Goal: Book appointment/travel/reservation

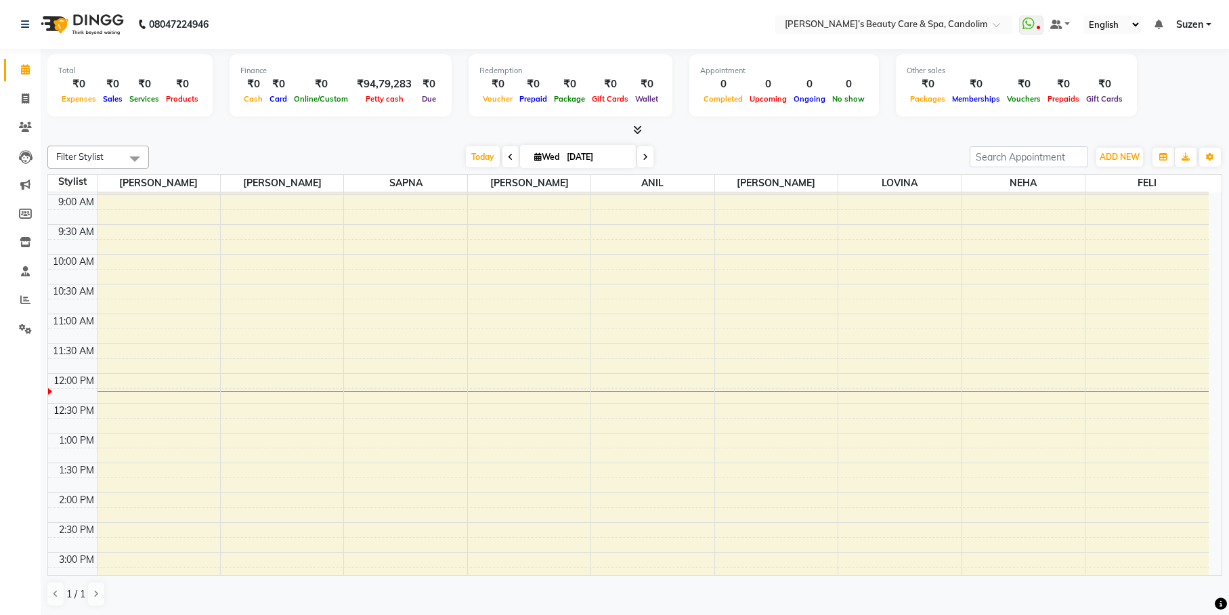
scroll to position [85, 0]
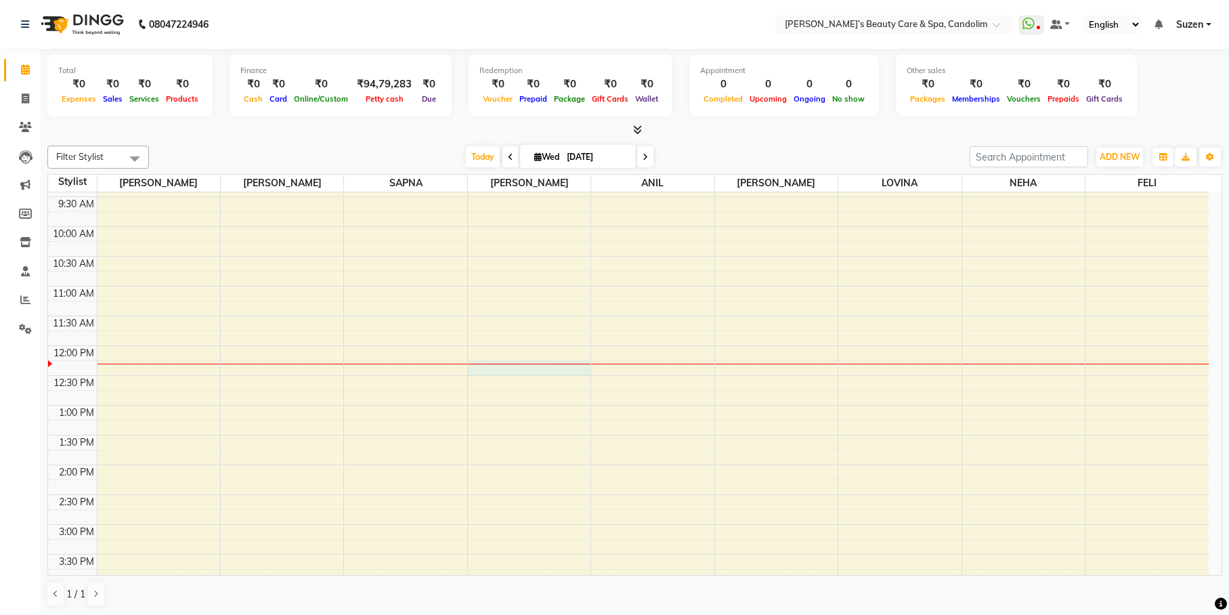
click at [548, 368] on div "8:00 AM 8:30 AM 9:00 AM 9:30 AM 10:00 AM 10:30 AM 11:00 AM 11:30 AM 12:00 PM 12…" at bounding box center [628, 495] width 1160 height 774
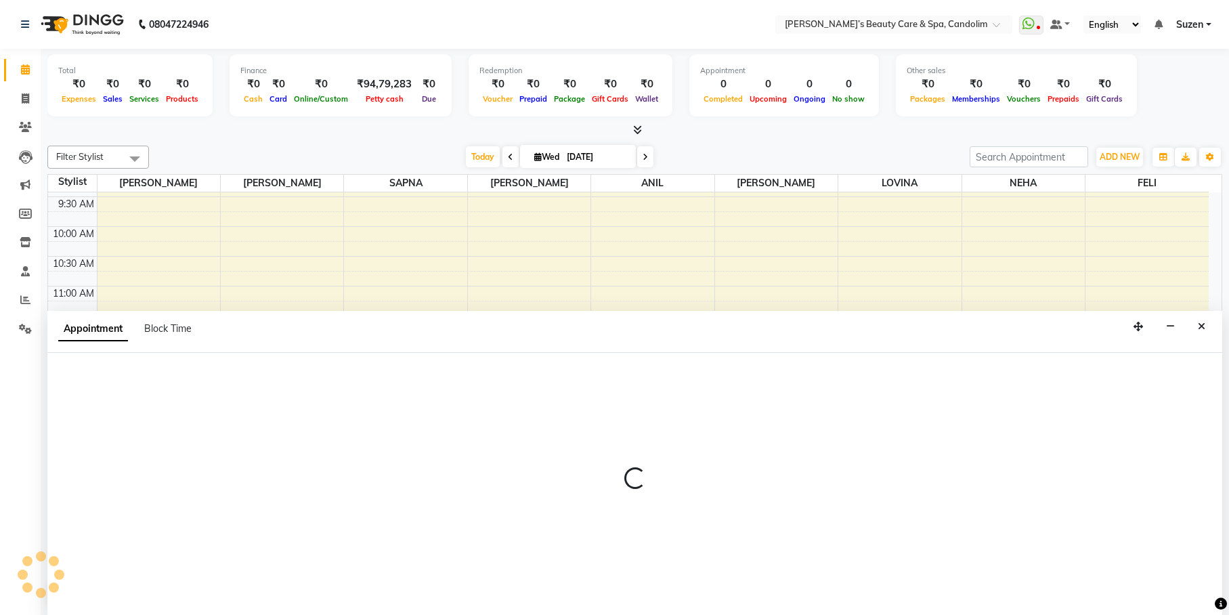
scroll to position [1, 0]
select select "43925"
select select "735"
select select "tentative"
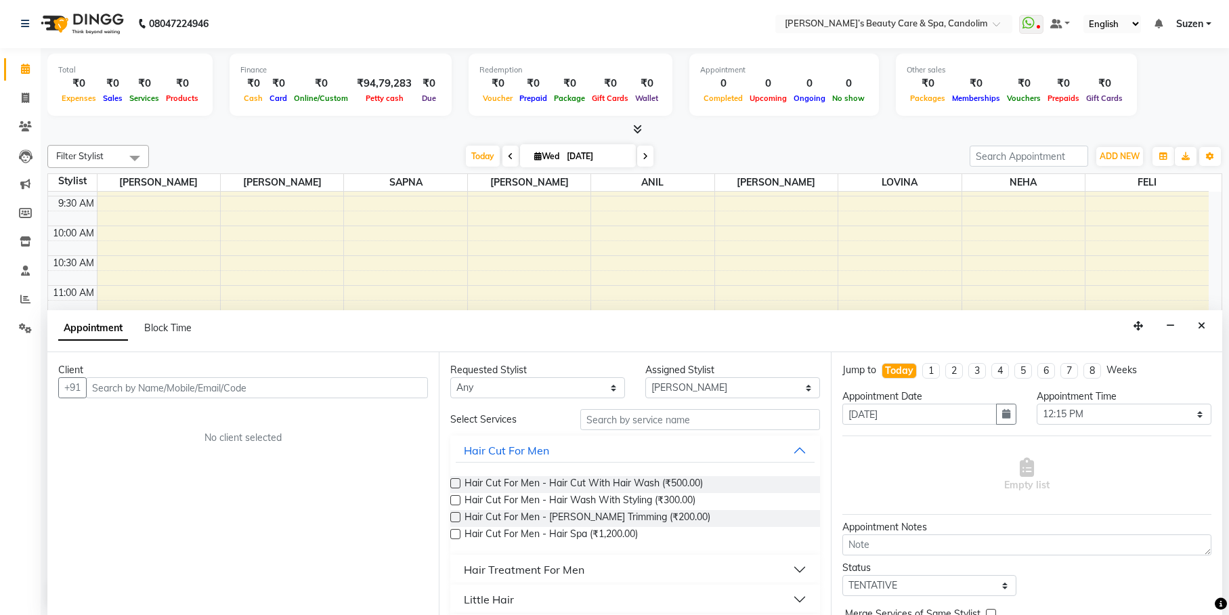
click at [320, 386] on input "text" at bounding box center [257, 387] width 342 height 21
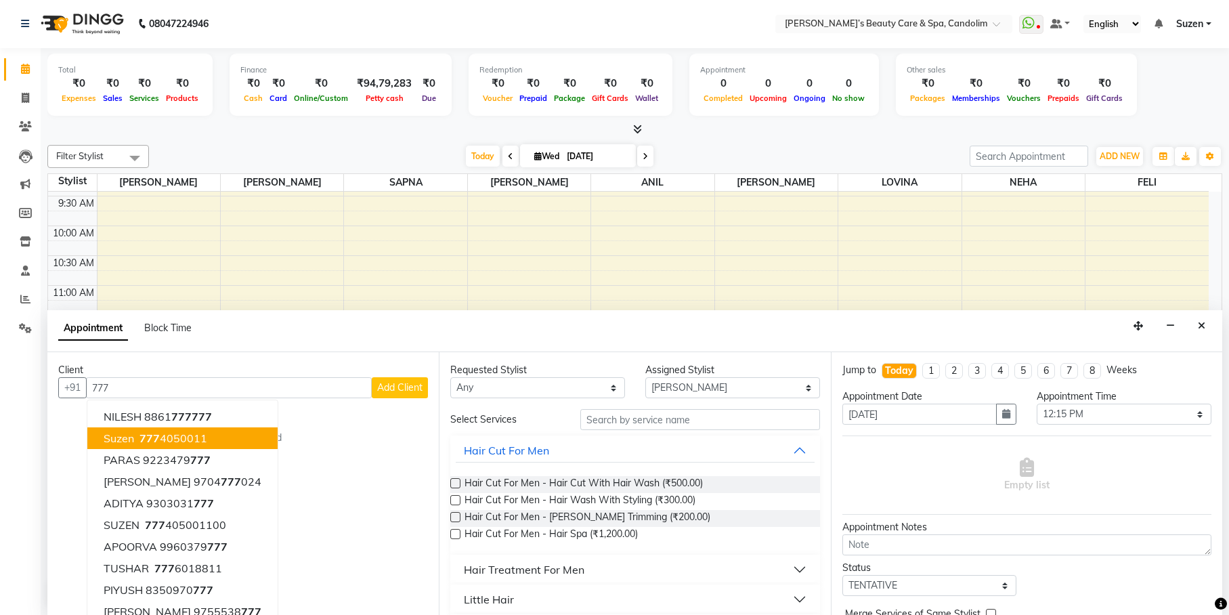
click at [191, 445] on button "Suzen [PHONE_NUMBER]" at bounding box center [182, 438] width 190 height 22
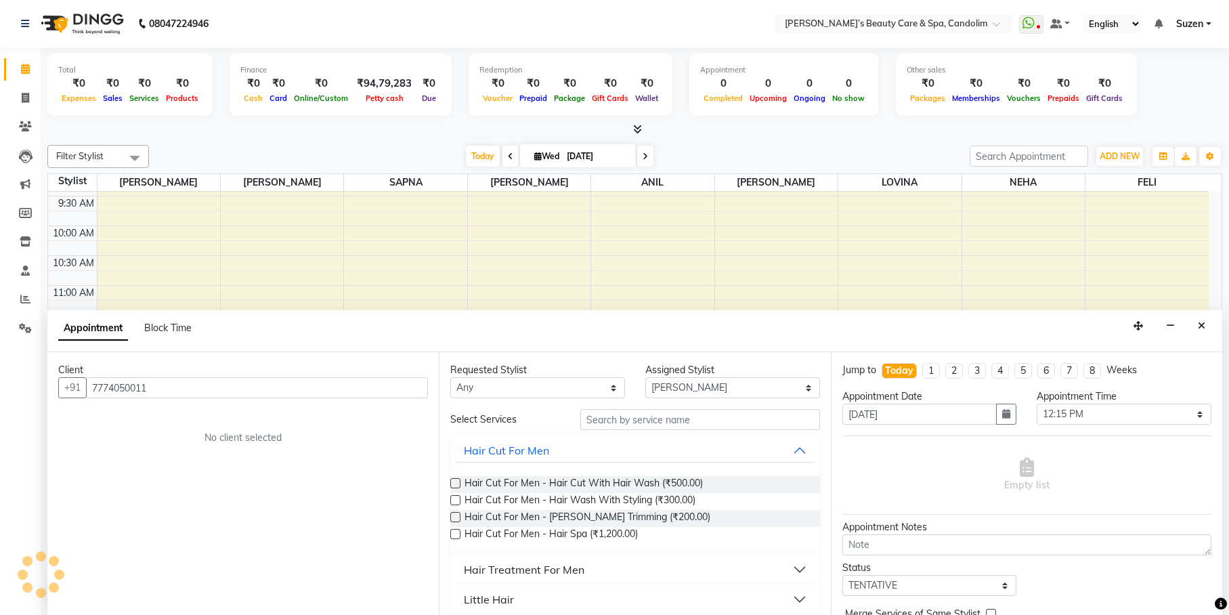
type input "7774050011"
click at [618, 419] on input "text" at bounding box center [700, 419] width 240 height 21
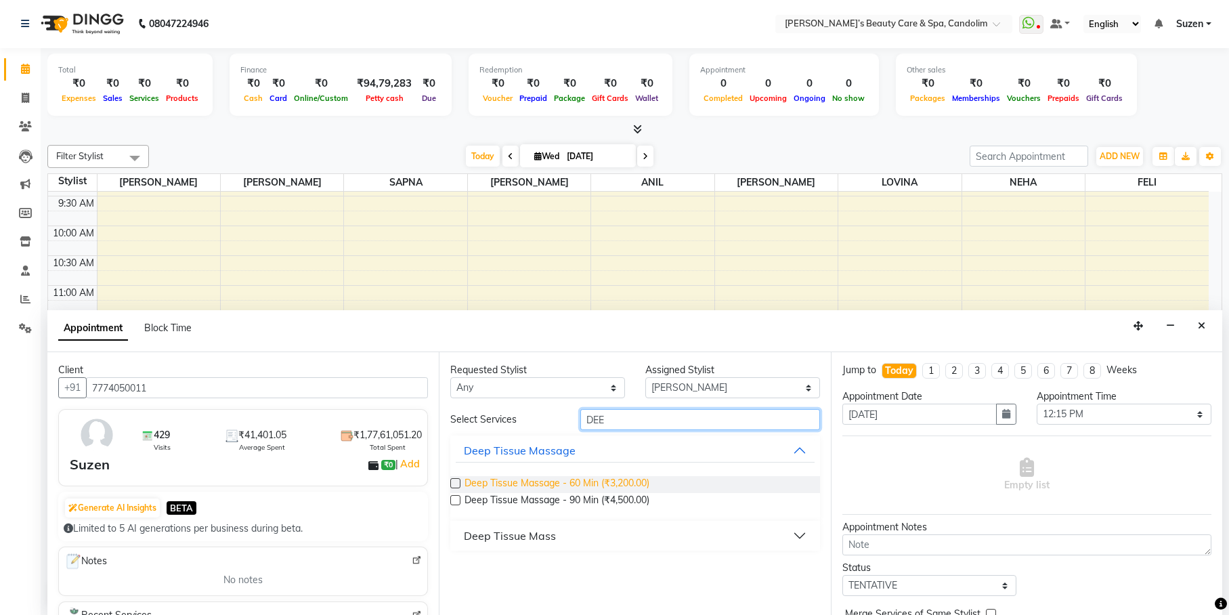
type input "DEE"
click at [607, 486] on span "Deep Tissue Massage - 60 Min (₹3,200.00)" at bounding box center [556, 484] width 185 height 17
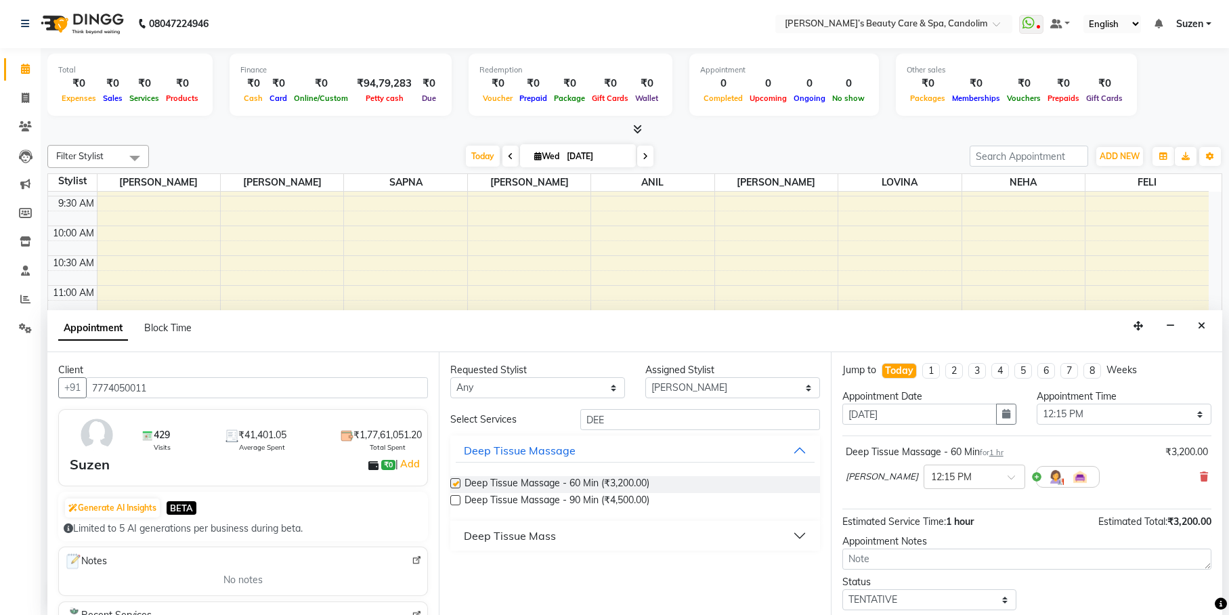
checkbox input "false"
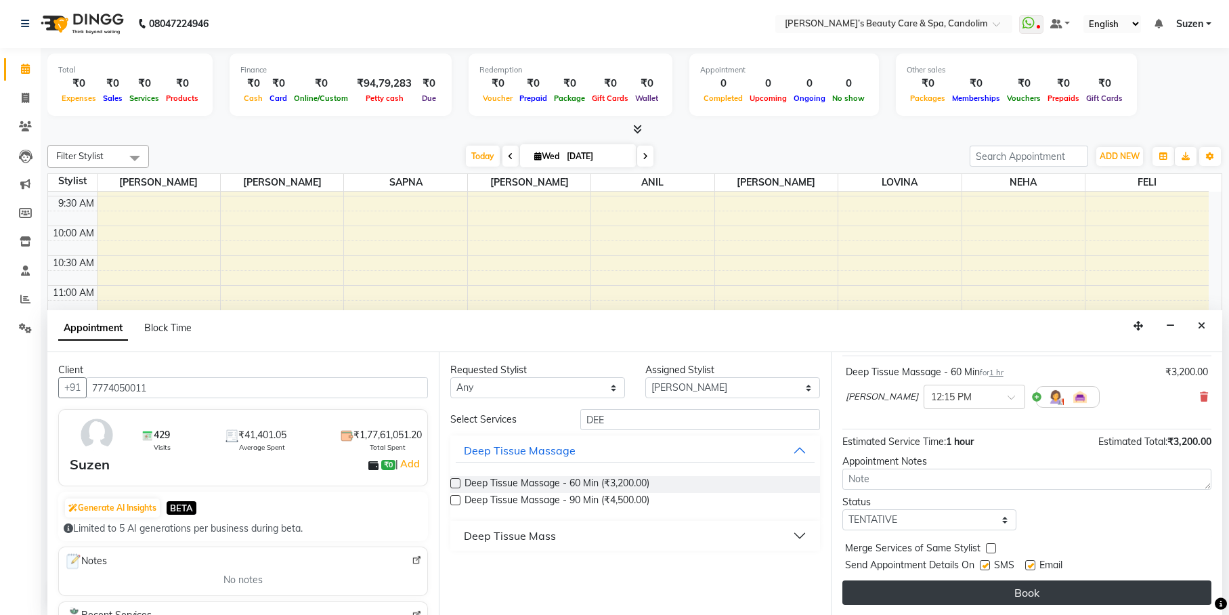
scroll to position [81, 0]
click at [1026, 585] on button "Book" at bounding box center [1026, 591] width 369 height 24
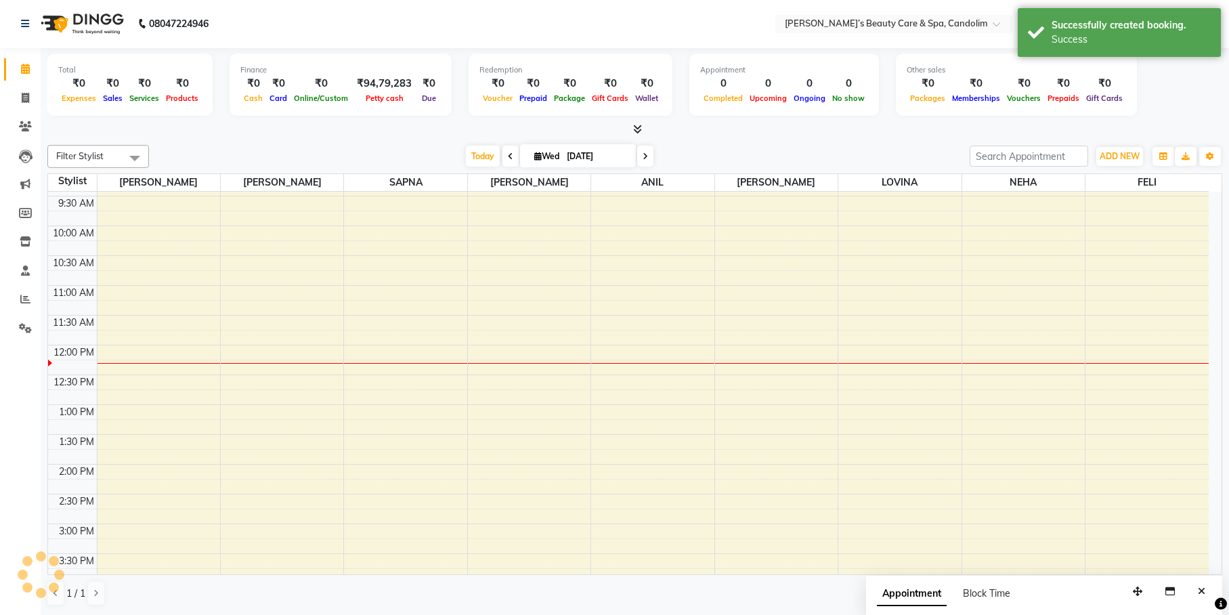
scroll to position [0, 0]
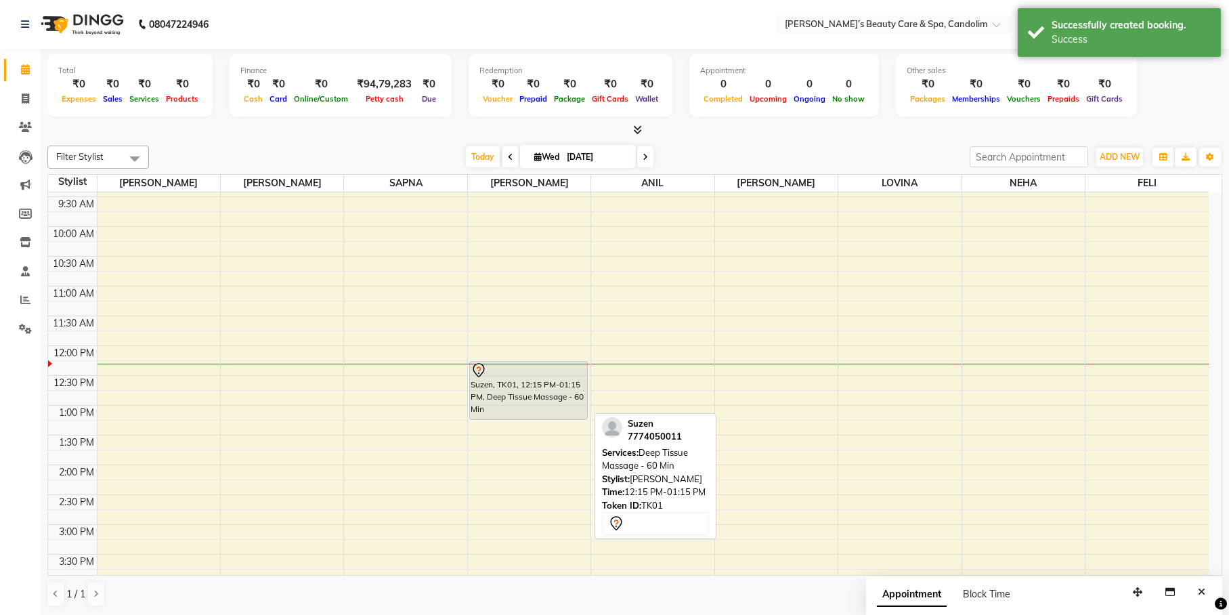
click at [501, 407] on div "Suzen, TK01, 12:15 PM-01:15 PM, Deep Tissue Massage - 60 Min" at bounding box center [528, 390] width 117 height 58
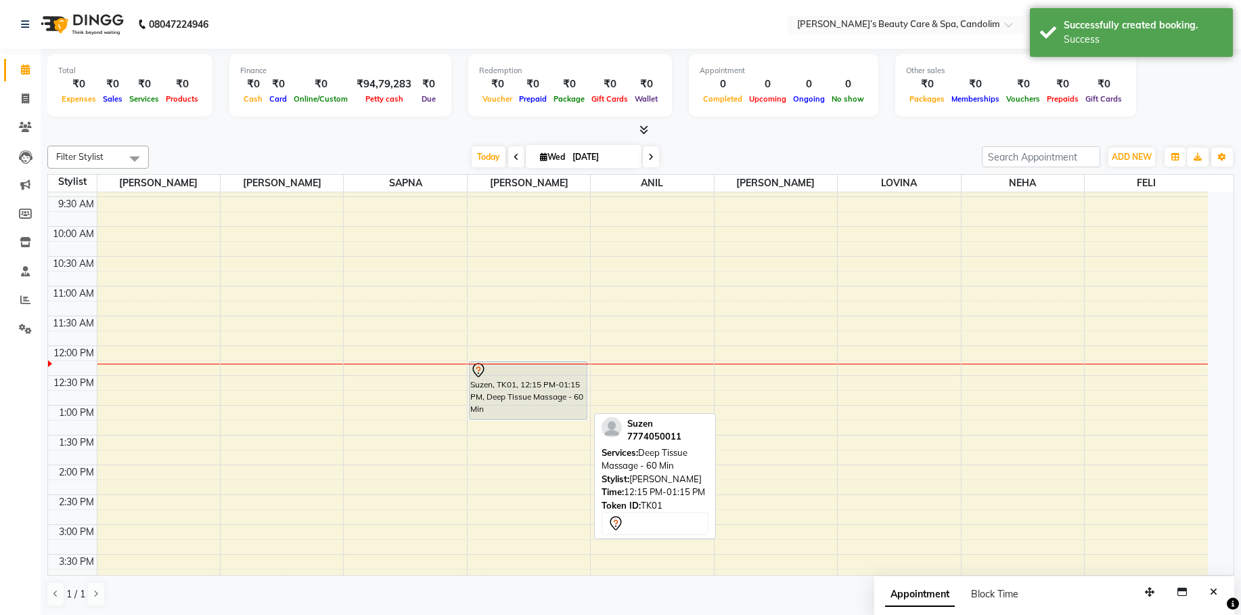
select select "7"
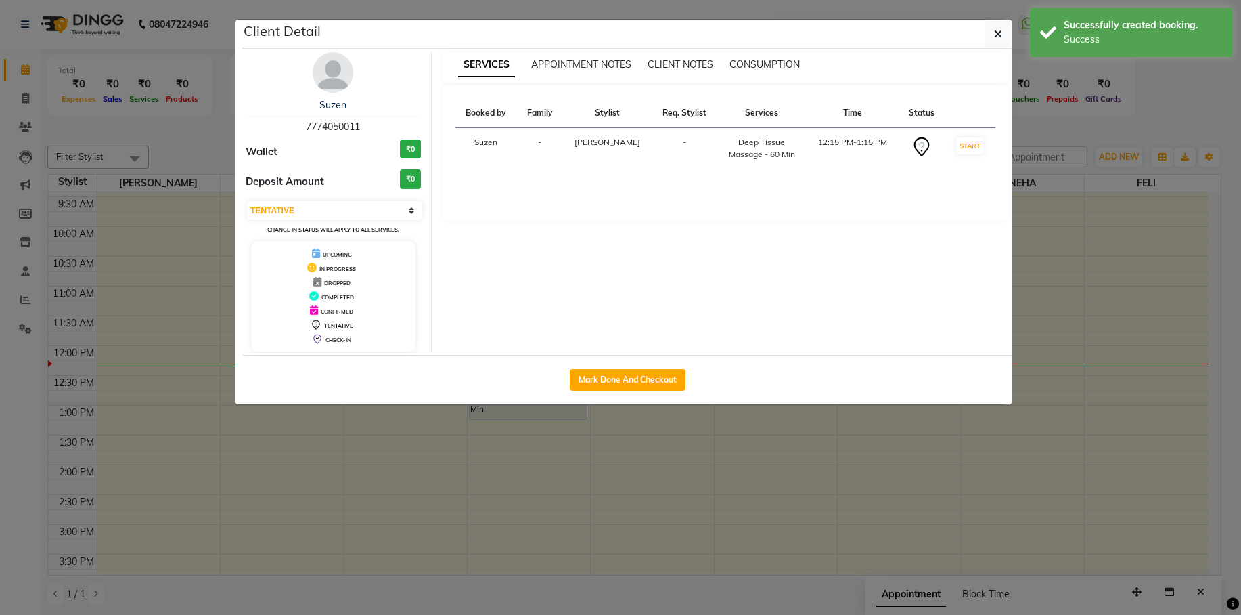
click at [602, 365] on div "Mark Done And Checkout" at bounding box center [627, 379] width 770 height 49
click at [604, 376] on button "Mark Done And Checkout" at bounding box center [628, 380] width 116 height 22
select select "6059"
select select "service"
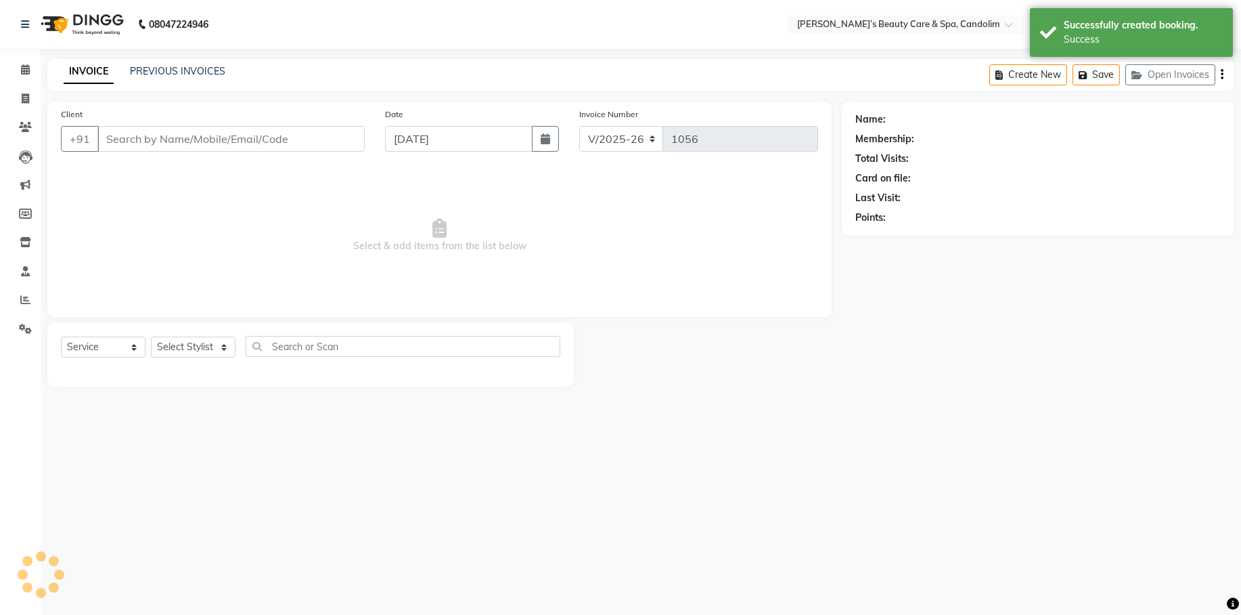
type input "7774050011"
select select "43925"
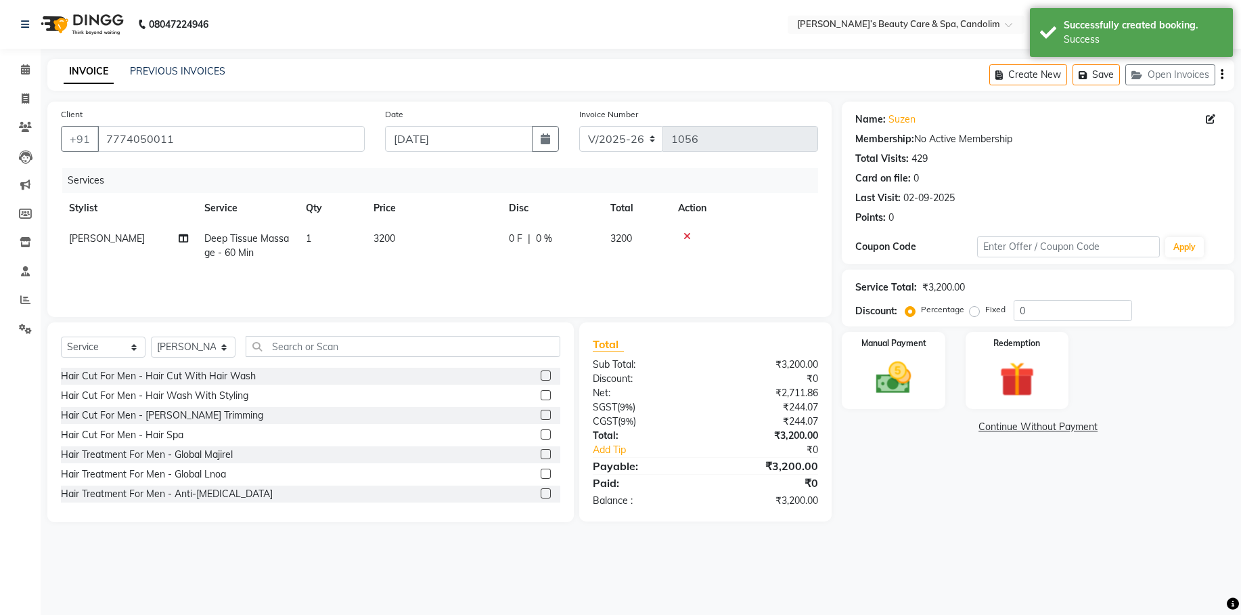
click at [432, 239] on td "3200" at bounding box center [433, 245] width 135 height 45
select select "43925"
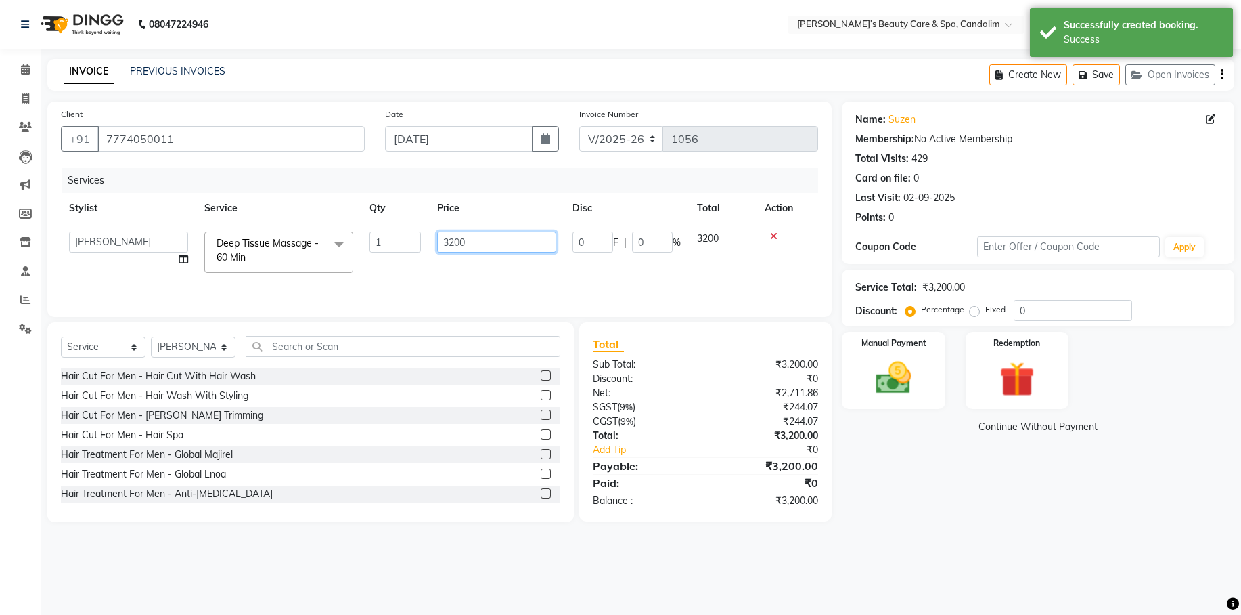
click at [470, 240] on input "3200" at bounding box center [496, 242] width 119 height 21
type input "3776"
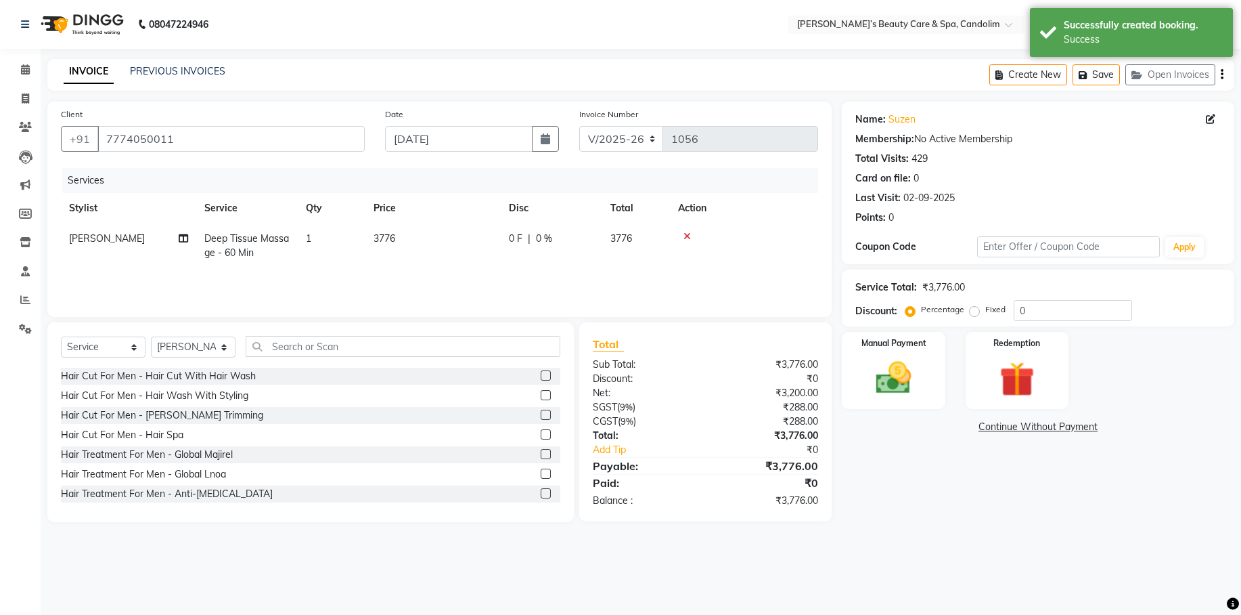
click at [496, 261] on td "3776" at bounding box center [433, 245] width 135 height 45
select select "43925"
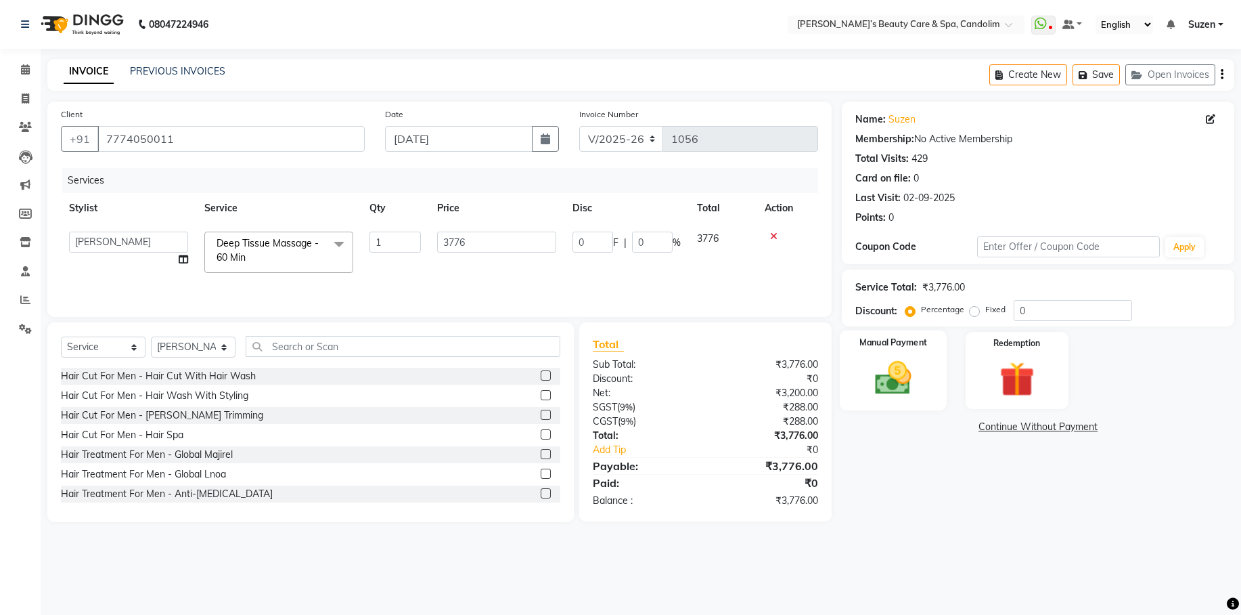
click at [909, 373] on img at bounding box center [894, 378] width 60 height 42
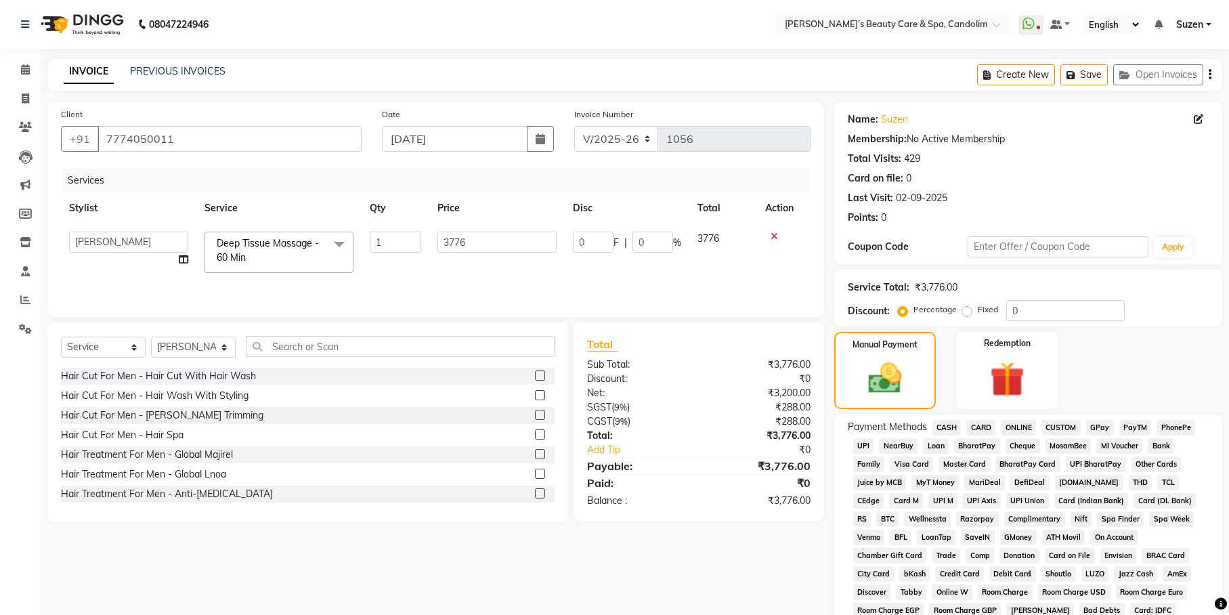
click at [945, 424] on span "CASH" at bounding box center [946, 428] width 29 height 16
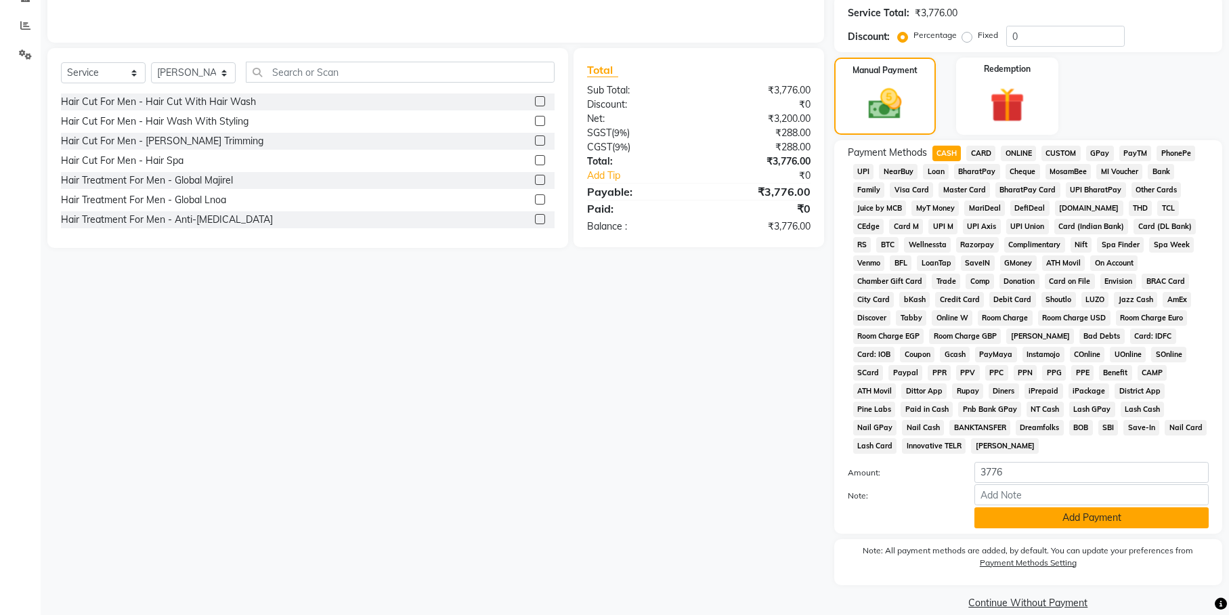
click at [1015, 507] on button "Add Payment" at bounding box center [1091, 517] width 234 height 21
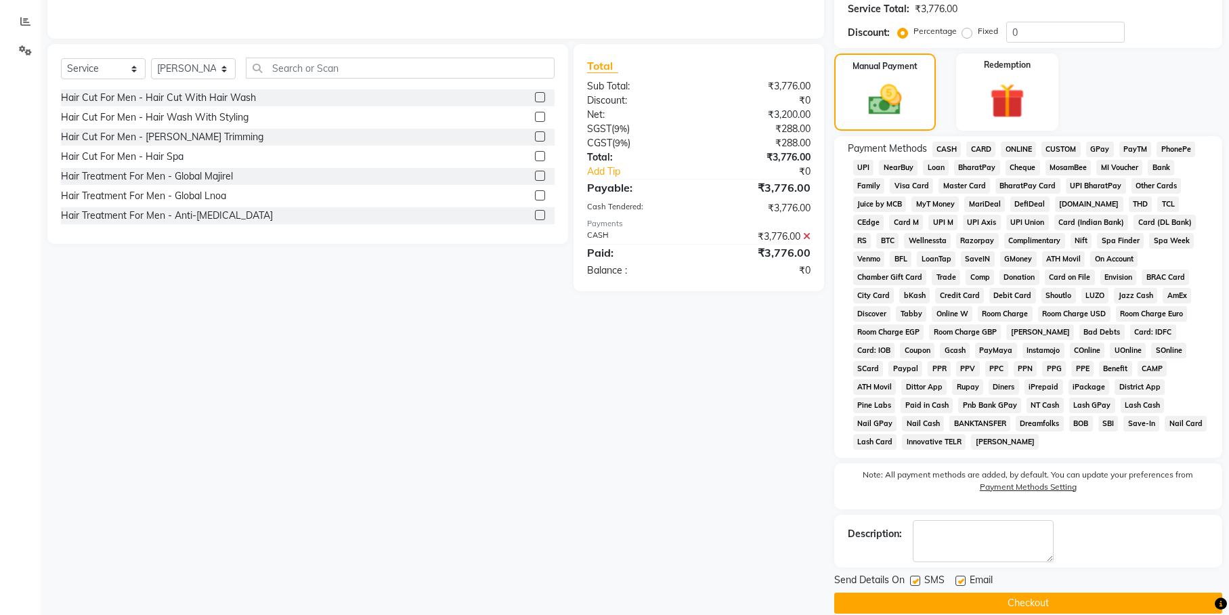
scroll to position [279, 0]
click at [1025, 592] on button "Checkout" at bounding box center [1028, 602] width 388 height 21
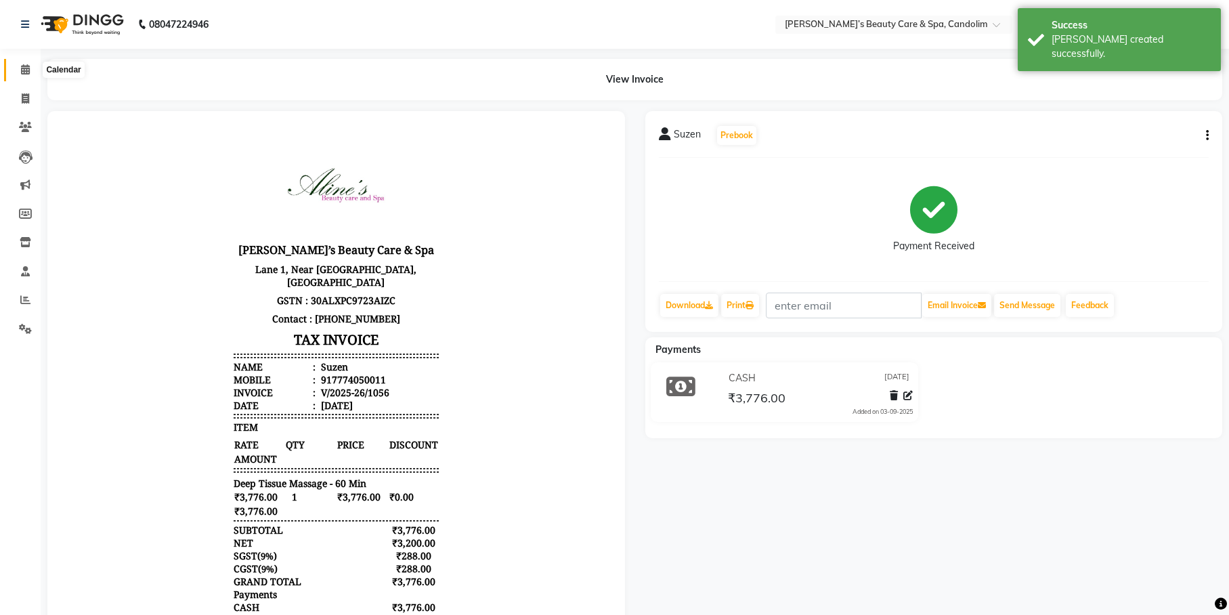
click at [29, 70] on icon at bounding box center [25, 69] width 9 height 10
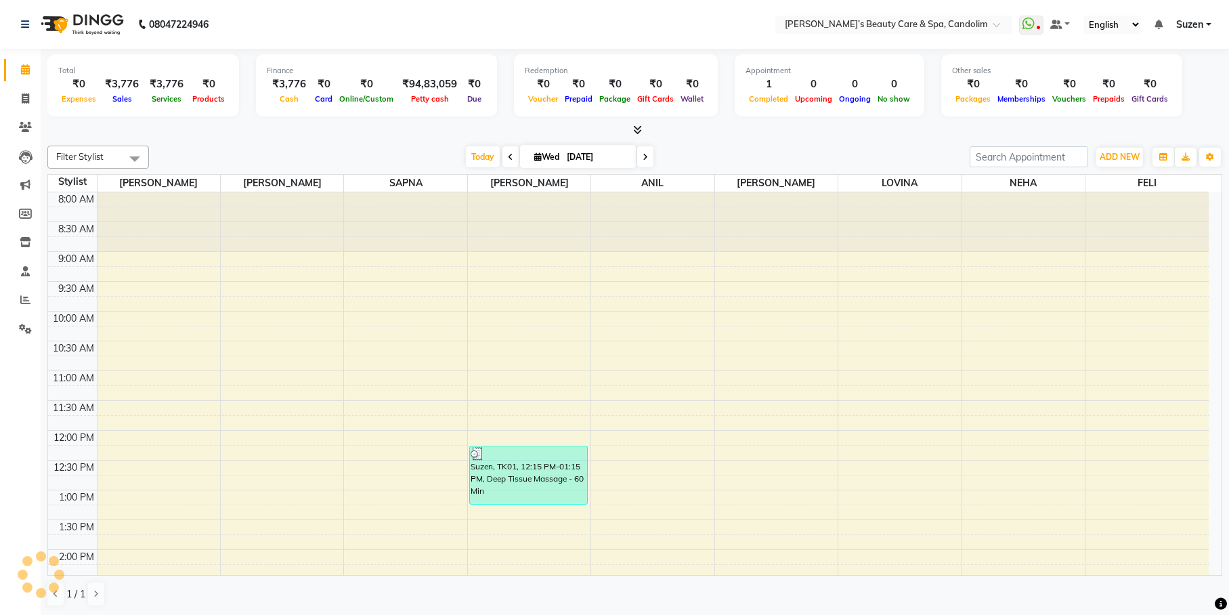
scroll to position [254, 0]
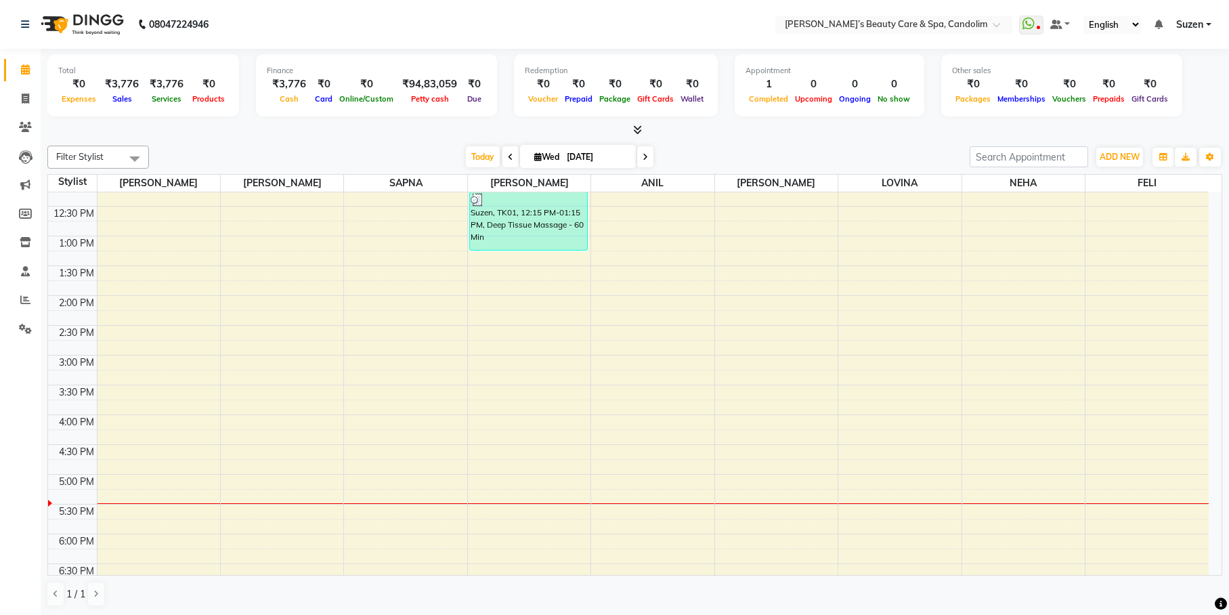
click at [400, 506] on div "8:00 AM 8:30 AM 9:00 AM 9:30 AM 10:00 AM 10:30 AM 11:00 AM 11:30 AM 12:00 PM 12…" at bounding box center [628, 325] width 1160 height 774
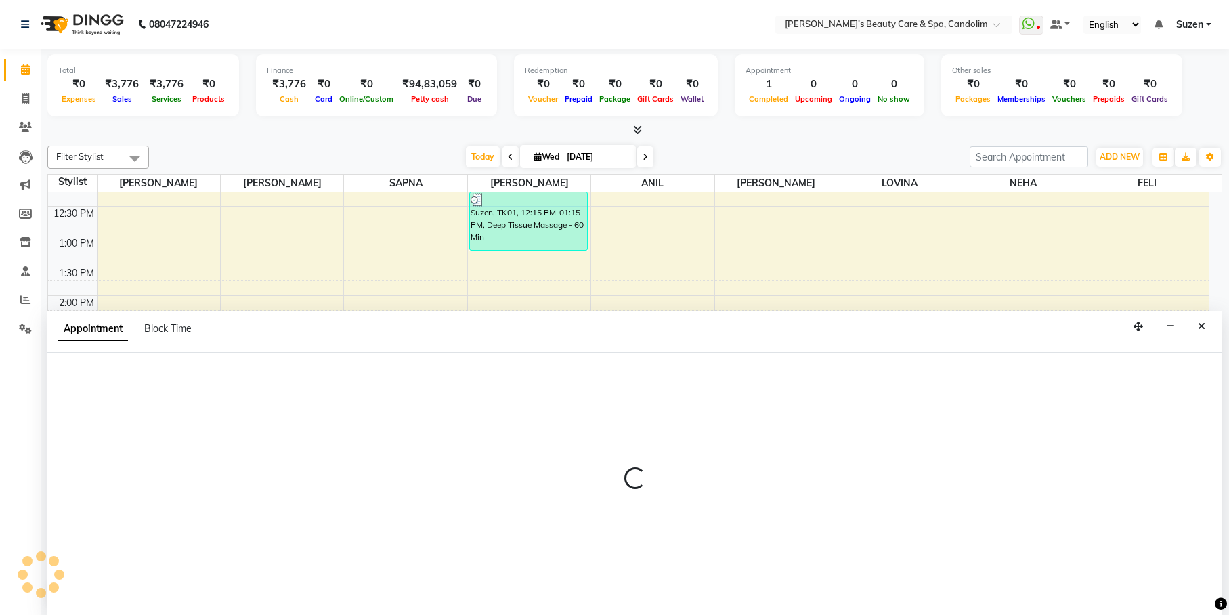
scroll to position [1, 0]
select select "43922"
select select "1050"
select select "tentative"
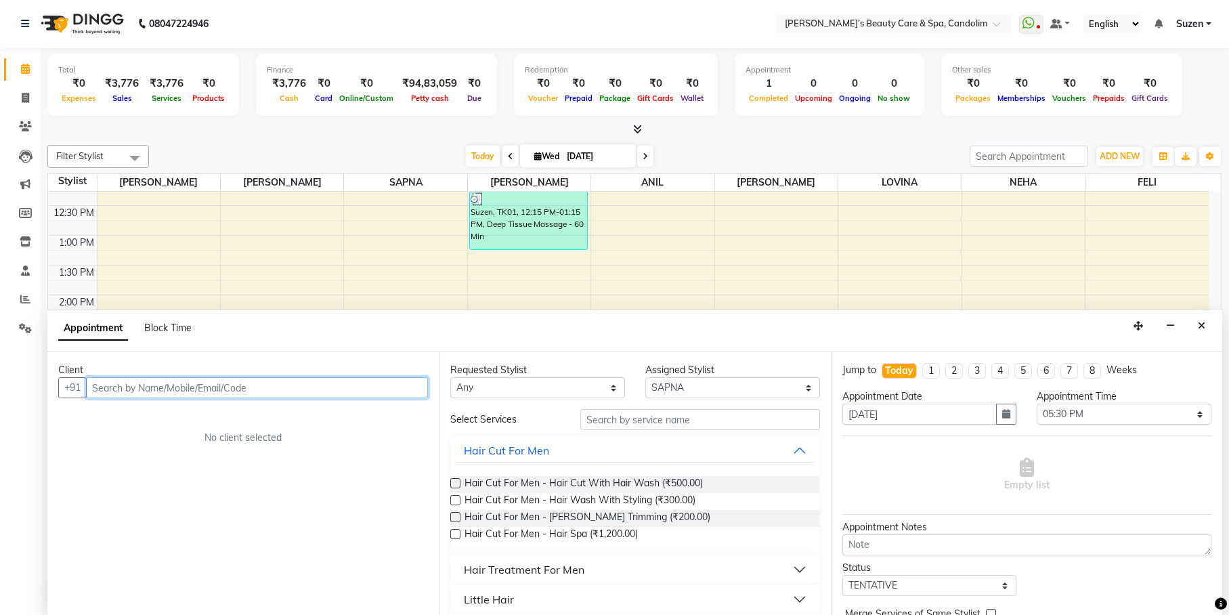
click at [372, 386] on input "text" at bounding box center [257, 387] width 342 height 21
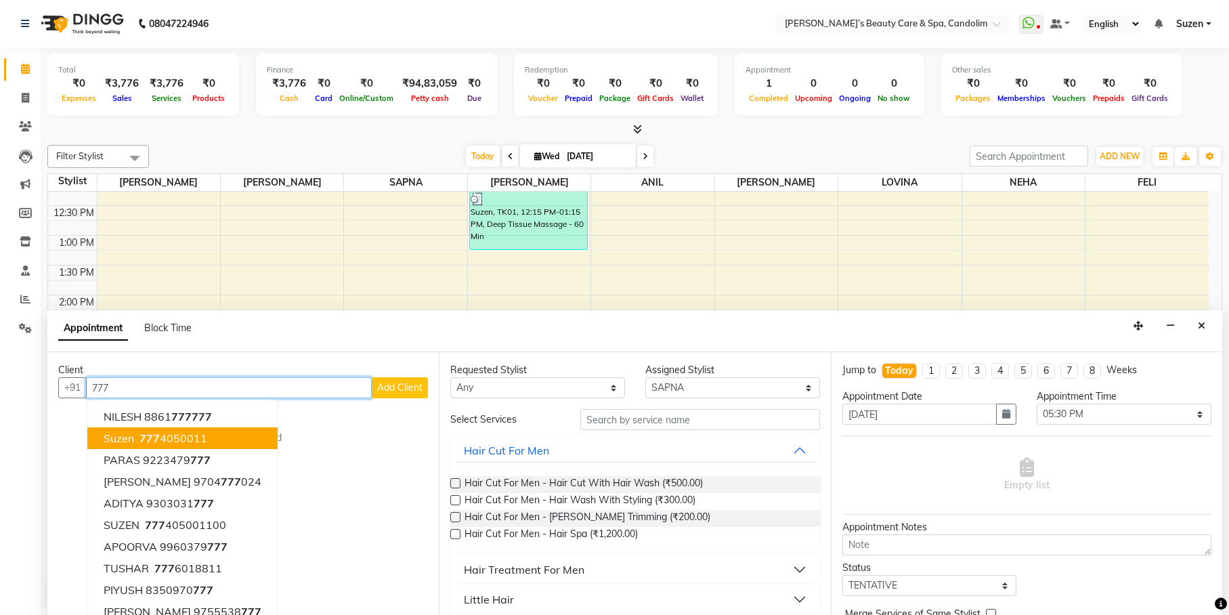
click at [213, 430] on button "Suzen [PHONE_NUMBER]" at bounding box center [182, 438] width 190 height 22
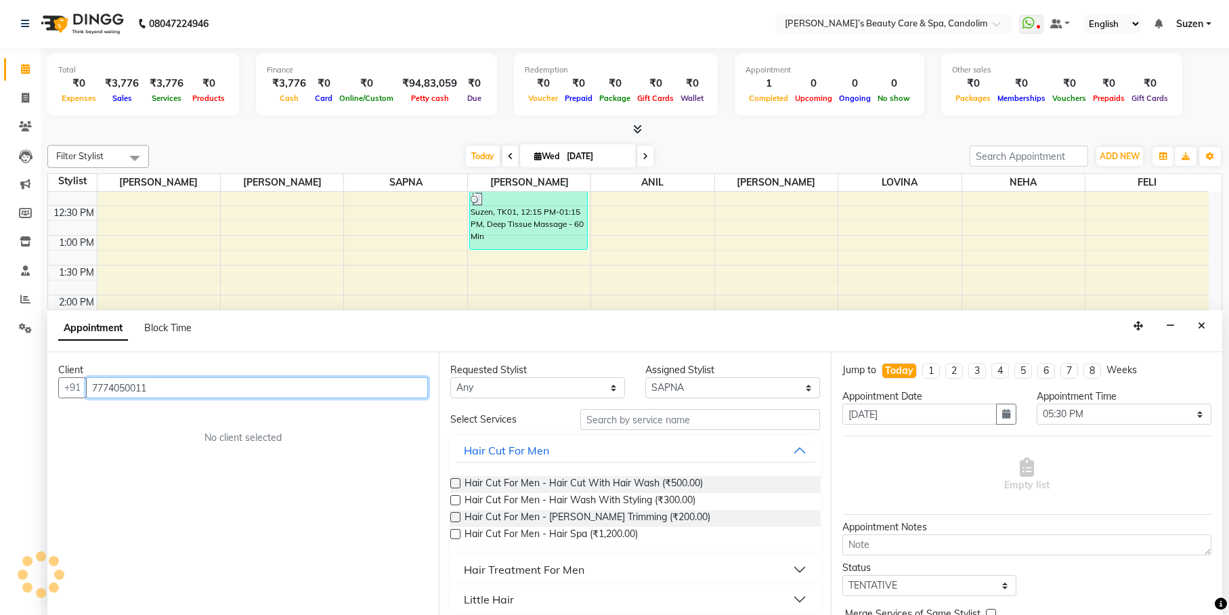
type input "7774050011"
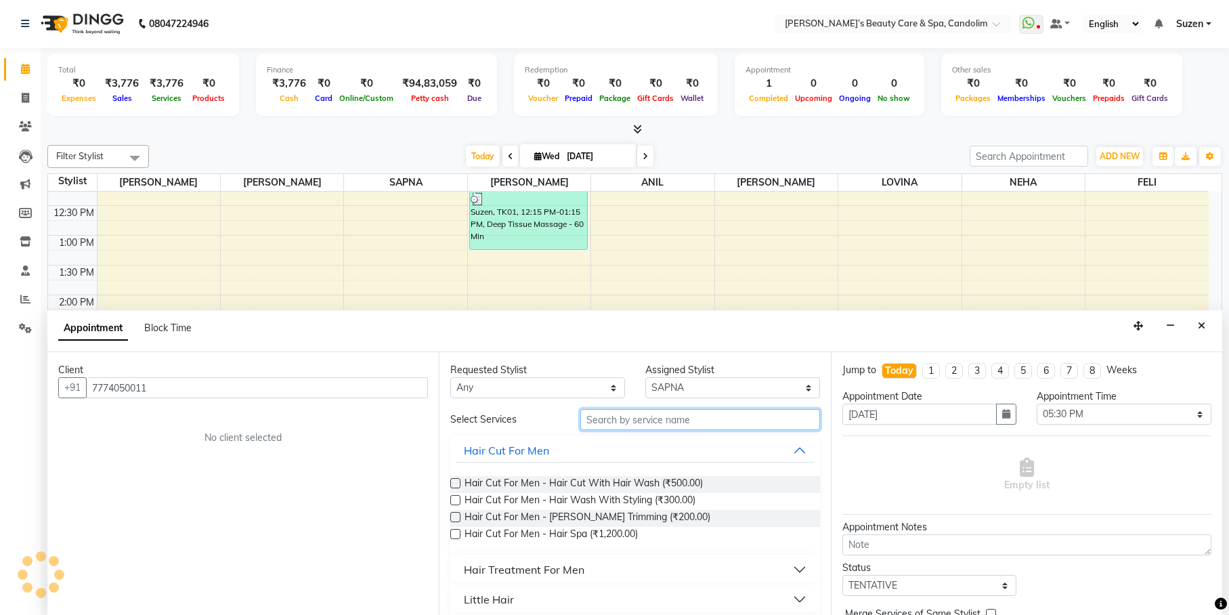
click at [601, 414] on input "text" at bounding box center [700, 419] width 240 height 21
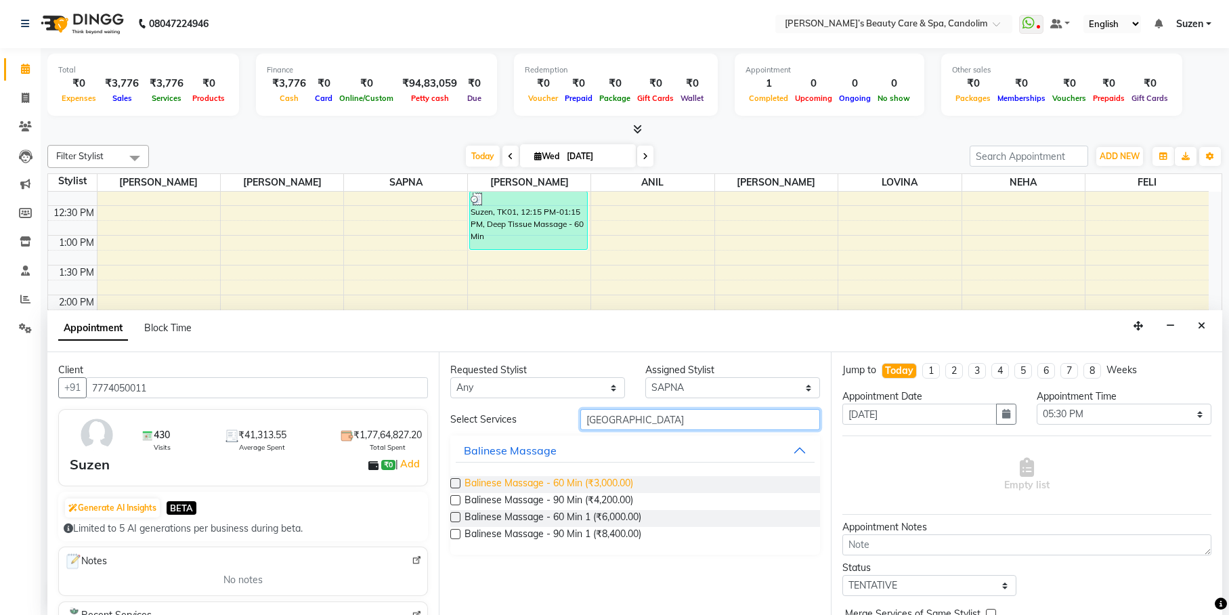
type input "[GEOGRAPHIC_DATA]"
click at [602, 487] on span "Balinese Massage - 60 Min (₹3,000.00)" at bounding box center [548, 484] width 169 height 17
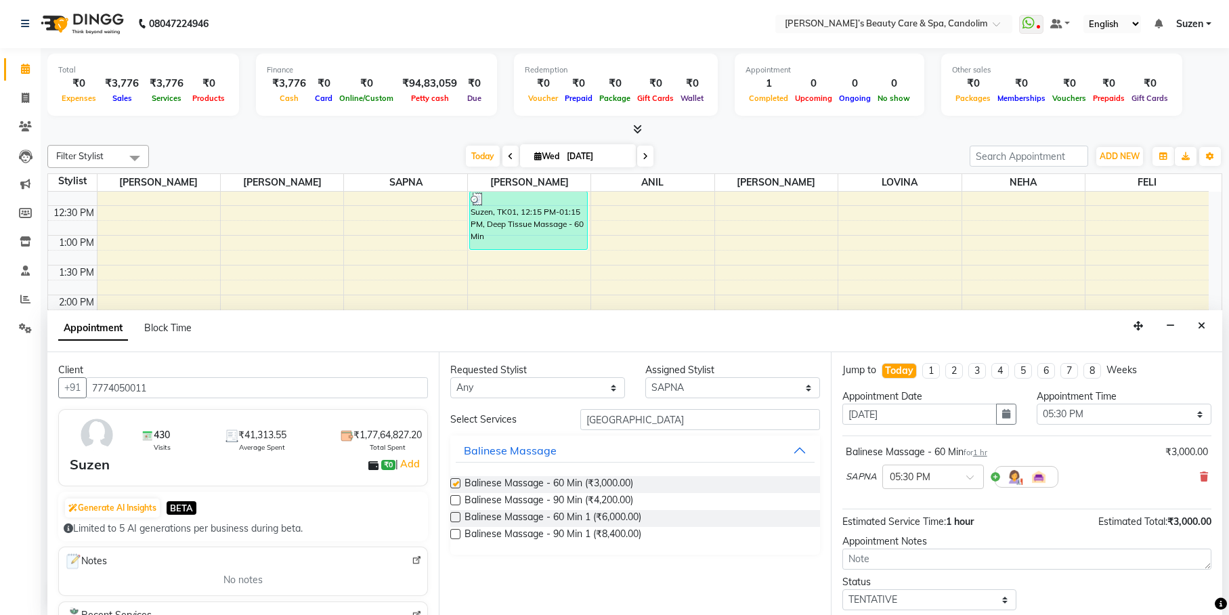
checkbox input "false"
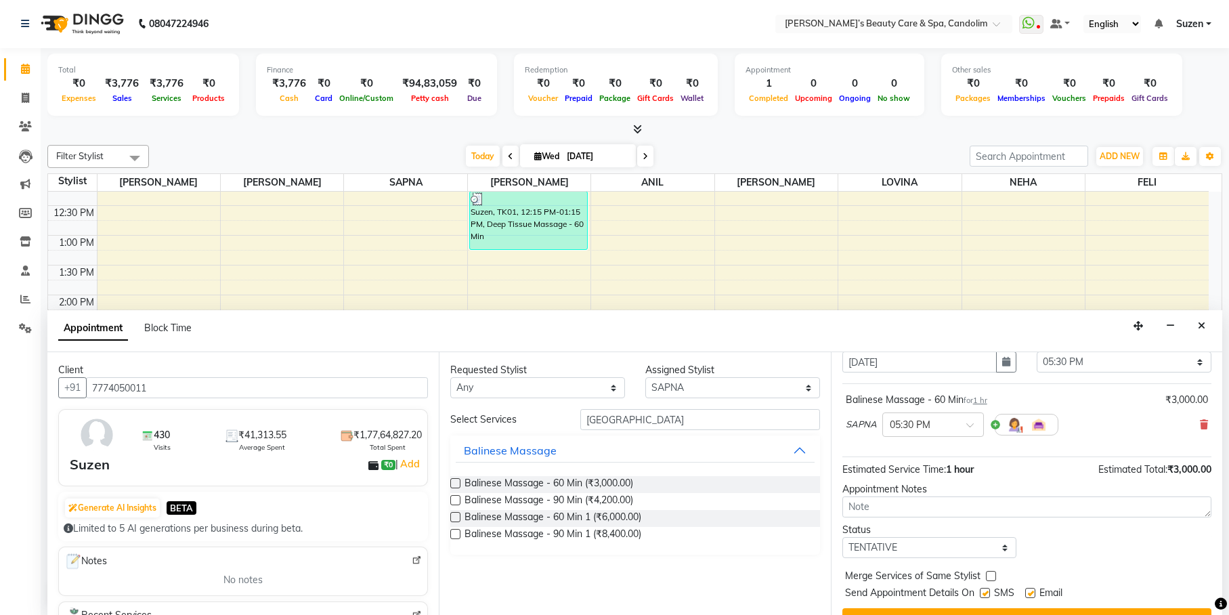
scroll to position [81, 0]
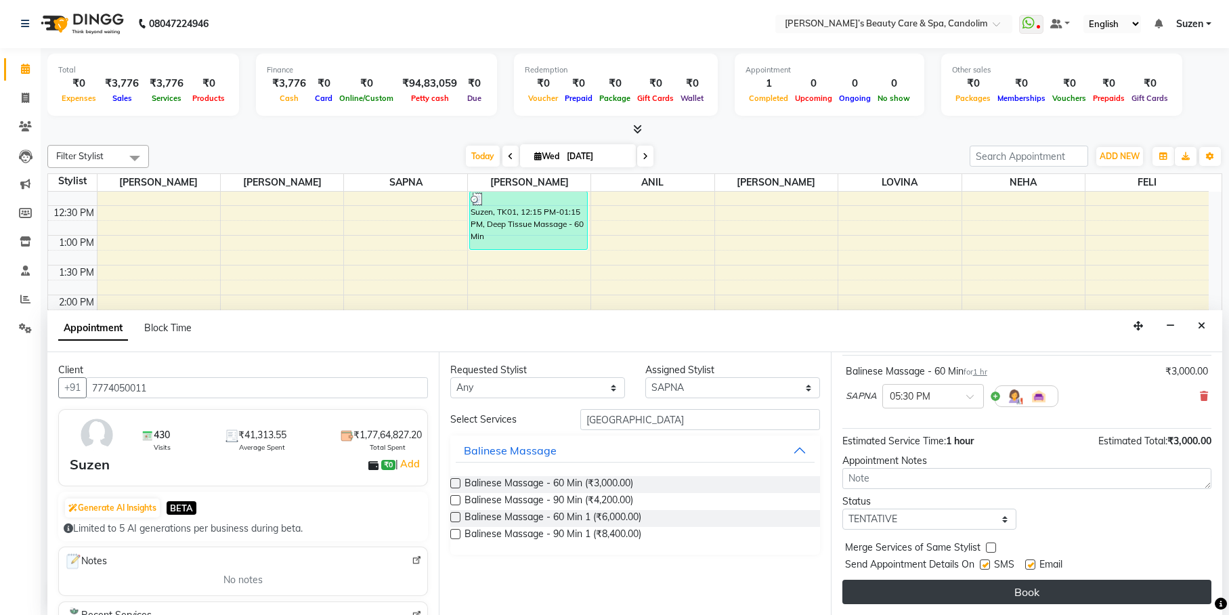
click at [963, 598] on button "Book" at bounding box center [1026, 591] width 369 height 24
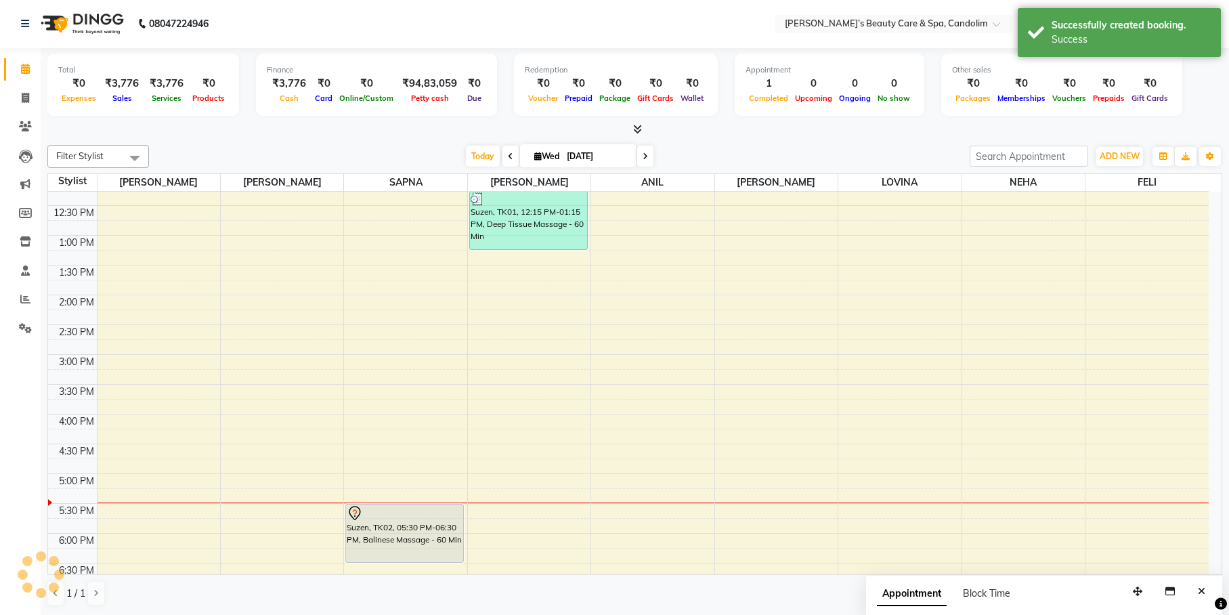
scroll to position [0, 0]
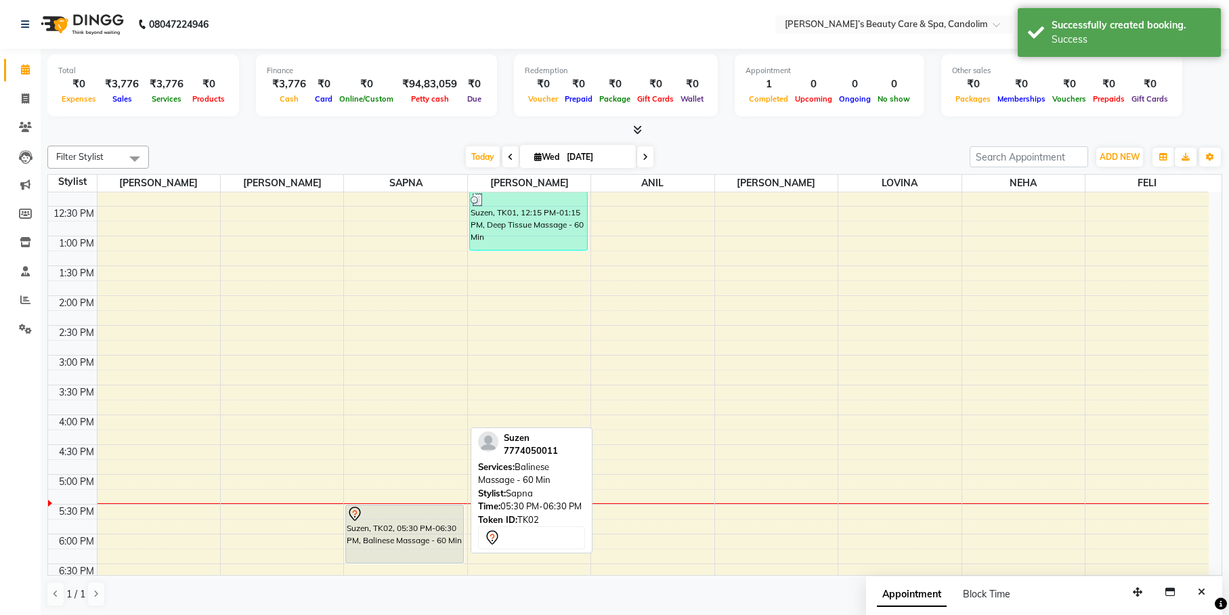
click at [423, 524] on div "Suzen, TK02, 05:30 PM-06:30 PM, Balinese Massage - 60 Min" at bounding box center [404, 534] width 117 height 58
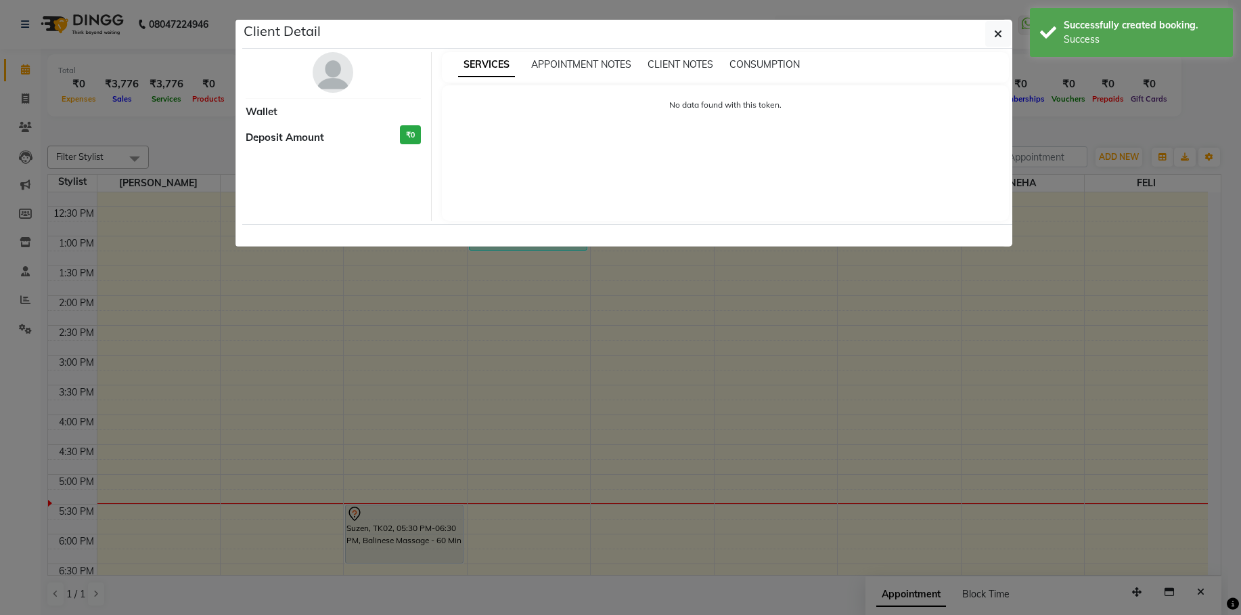
select select "7"
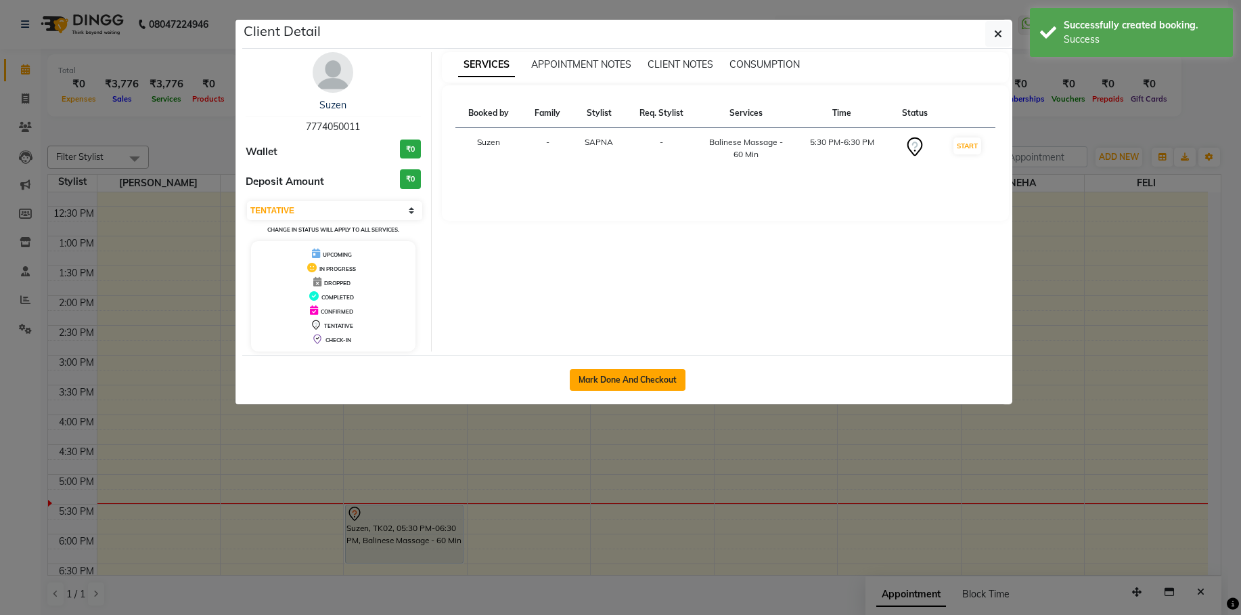
click at [581, 377] on button "Mark Done And Checkout" at bounding box center [628, 380] width 116 height 22
select select "service"
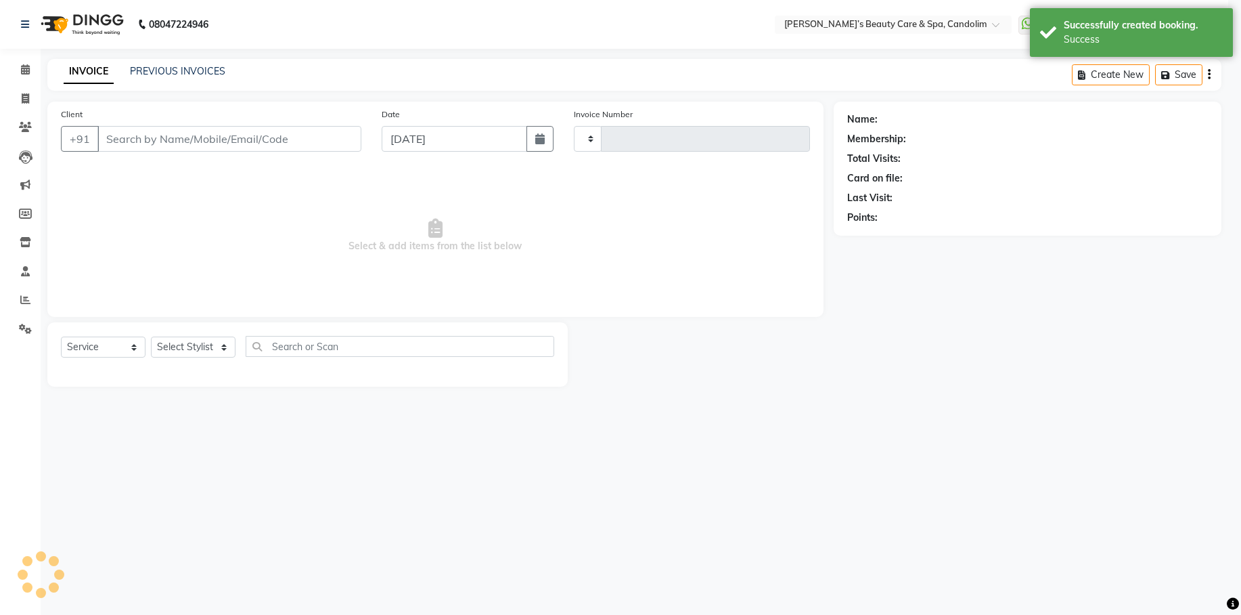
type input "1057"
select select "6059"
type input "7774050011"
select select "43922"
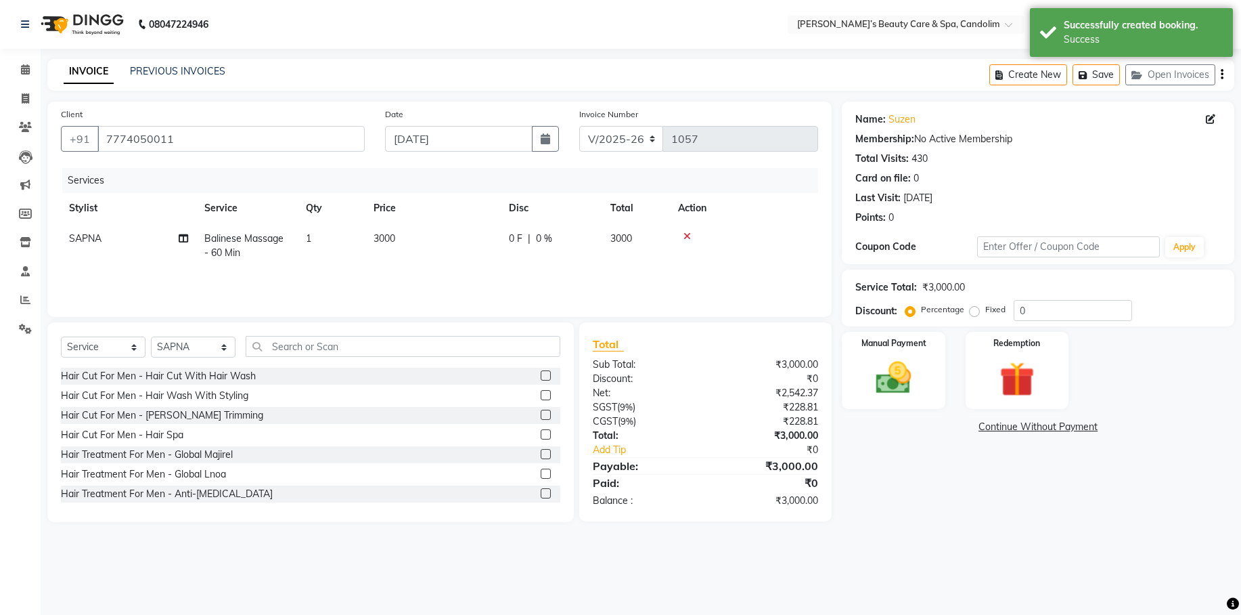
click at [409, 241] on td "3000" at bounding box center [433, 245] width 135 height 45
select select "43922"
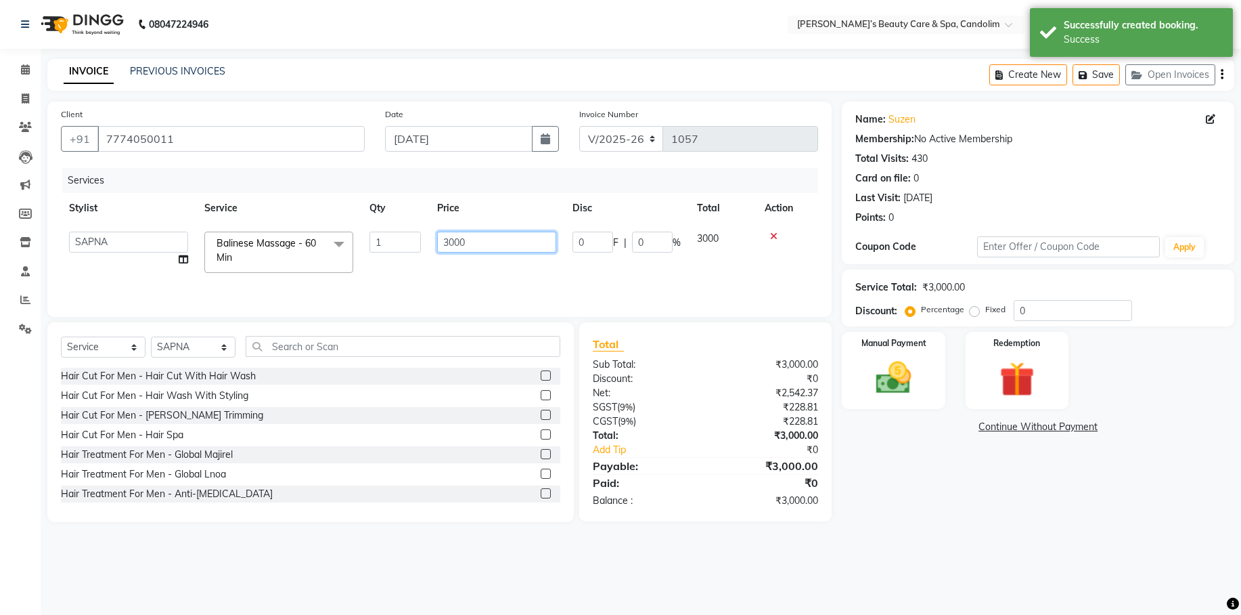
click at [473, 245] on input "3000" at bounding box center [496, 242] width 119 height 21
type input "3540"
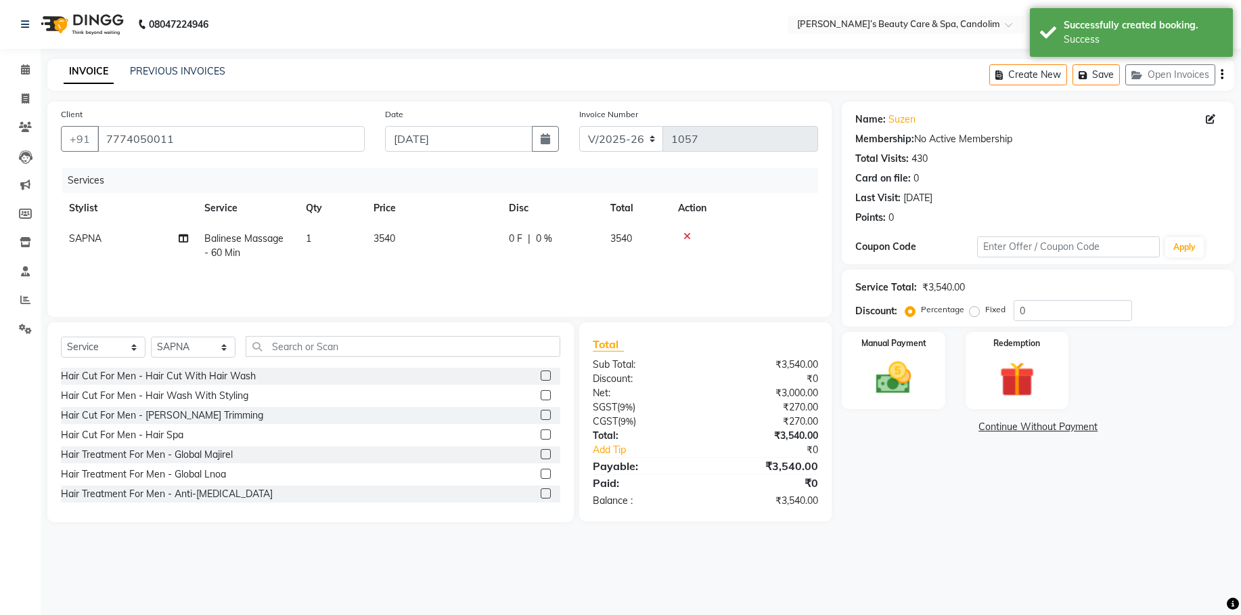
click at [492, 280] on div "Services Stylist Service Qty Price Disc Total Action [PERSON_NAME] Balinese Mas…" at bounding box center [439, 235] width 757 height 135
click at [871, 382] on img at bounding box center [894, 378] width 60 height 42
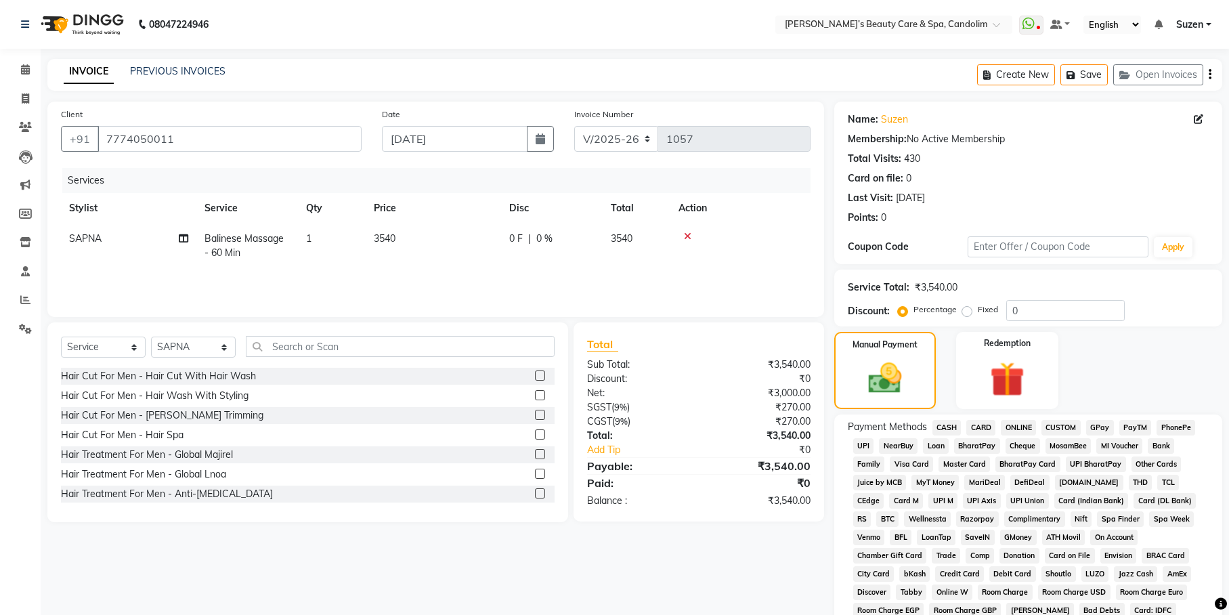
click at [956, 431] on span "CASH" at bounding box center [946, 428] width 29 height 16
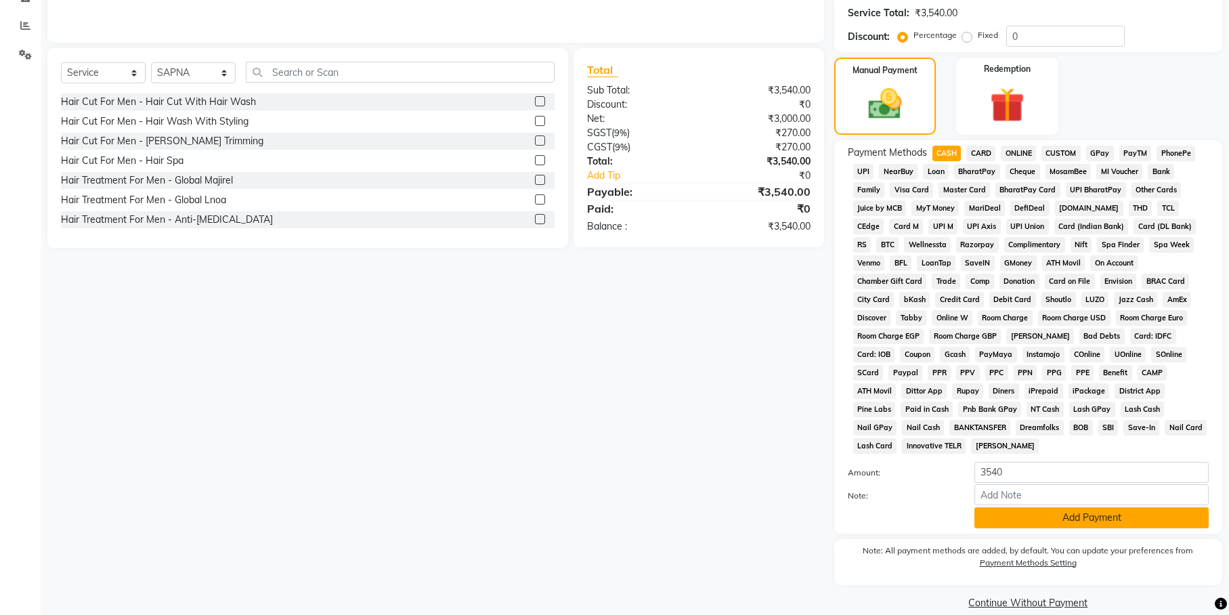
click at [1012, 507] on button "Add Payment" at bounding box center [1091, 517] width 234 height 21
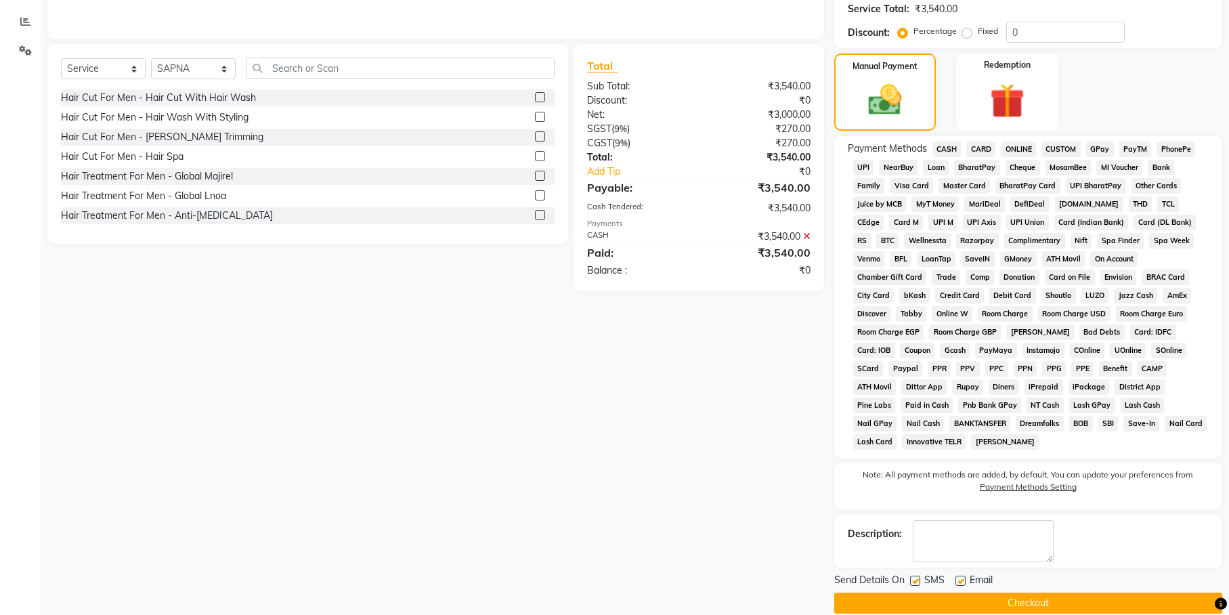
scroll to position [279, 0]
click at [1023, 592] on button "Checkout" at bounding box center [1028, 602] width 388 height 21
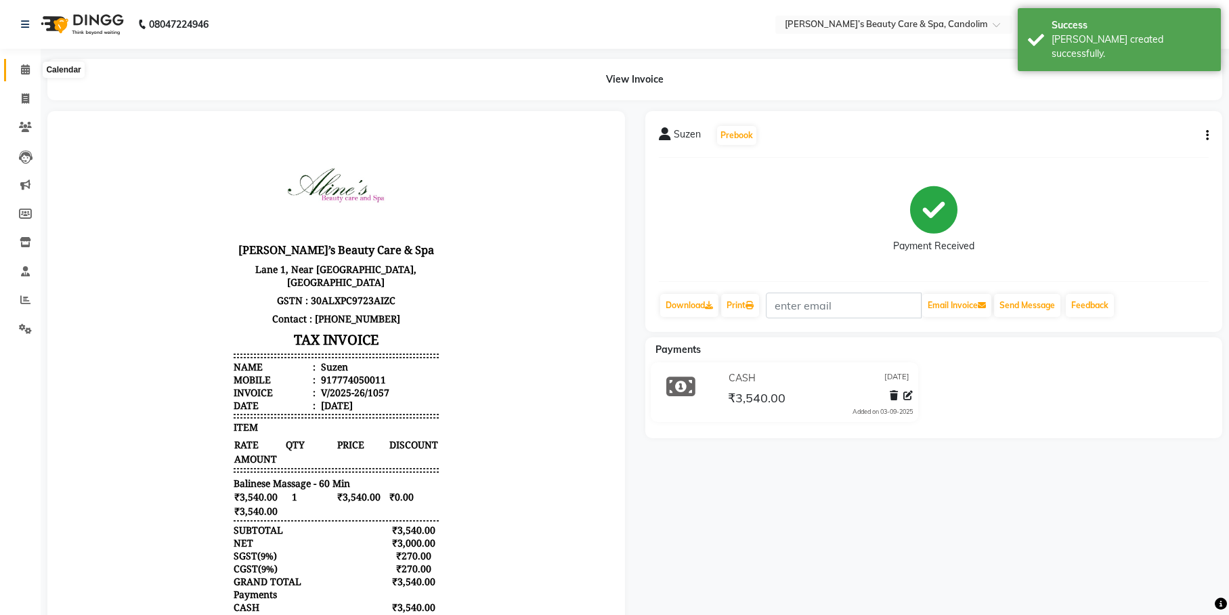
click at [25, 69] on icon at bounding box center [25, 69] width 9 height 10
